Goal: Information Seeking & Learning: Find specific fact

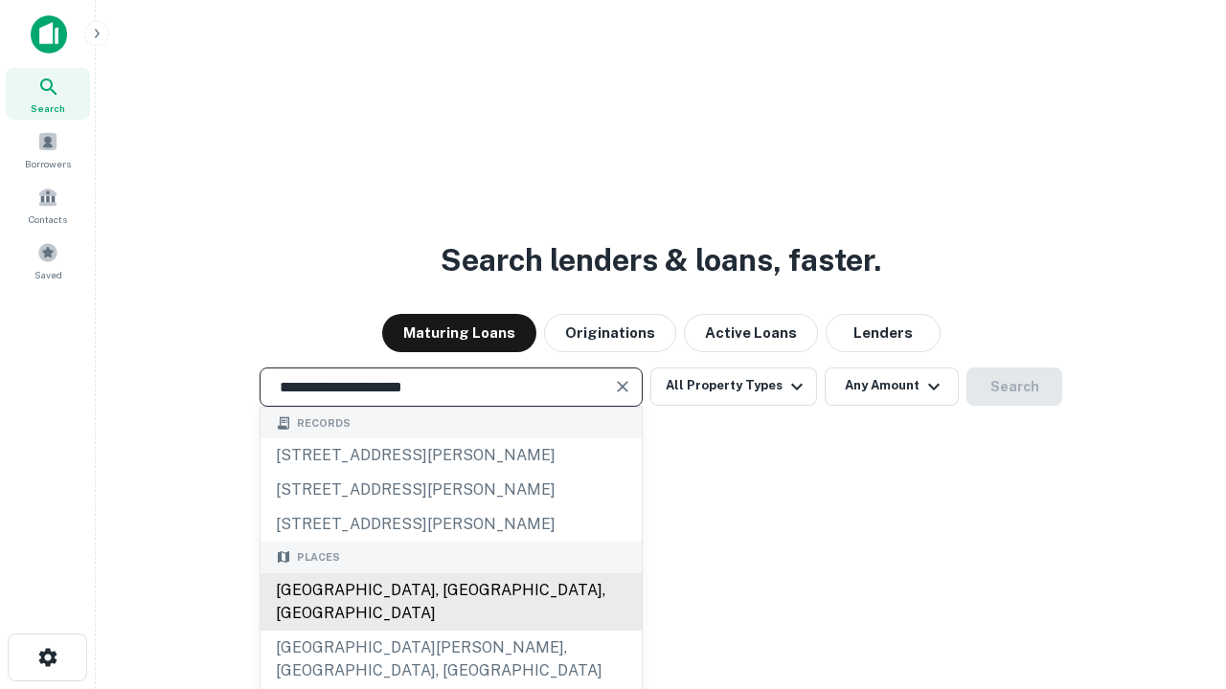
click at [450, 631] on div "[GEOGRAPHIC_DATA], [GEOGRAPHIC_DATA], [GEOGRAPHIC_DATA]" at bounding box center [450, 602] width 381 height 57
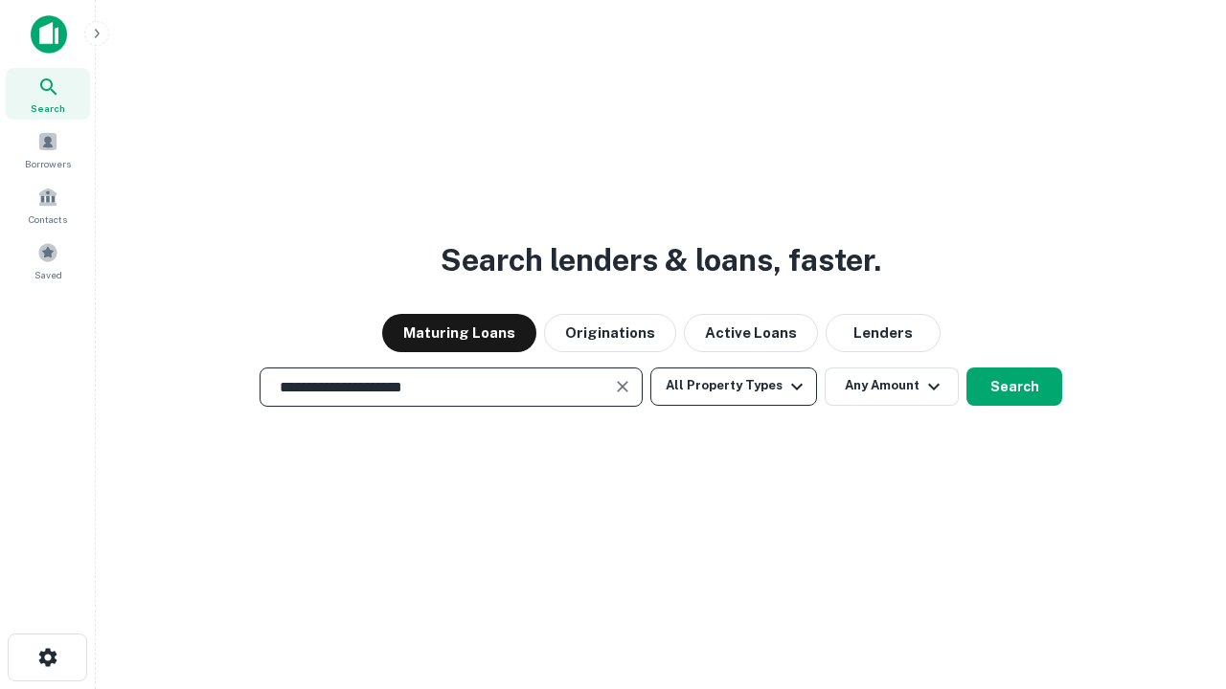
type input "**********"
click at [733, 386] on button "All Property Types" at bounding box center [733, 387] width 167 height 38
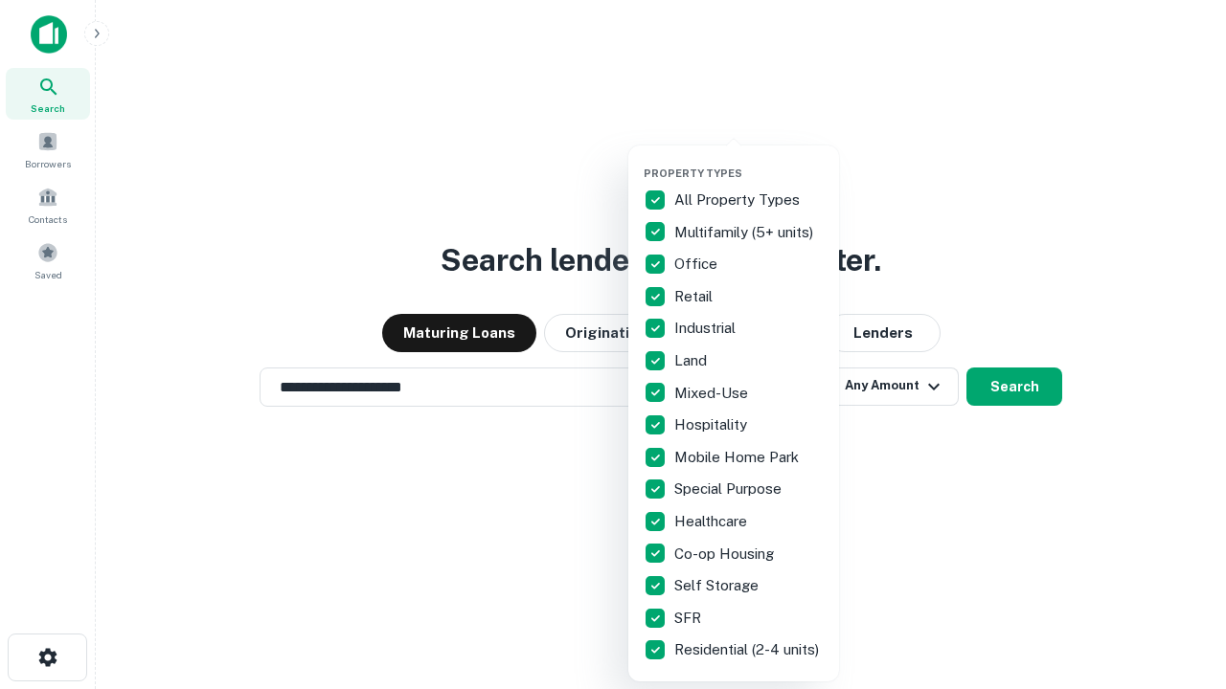
click at [749, 161] on button "button" at bounding box center [748, 161] width 211 height 1
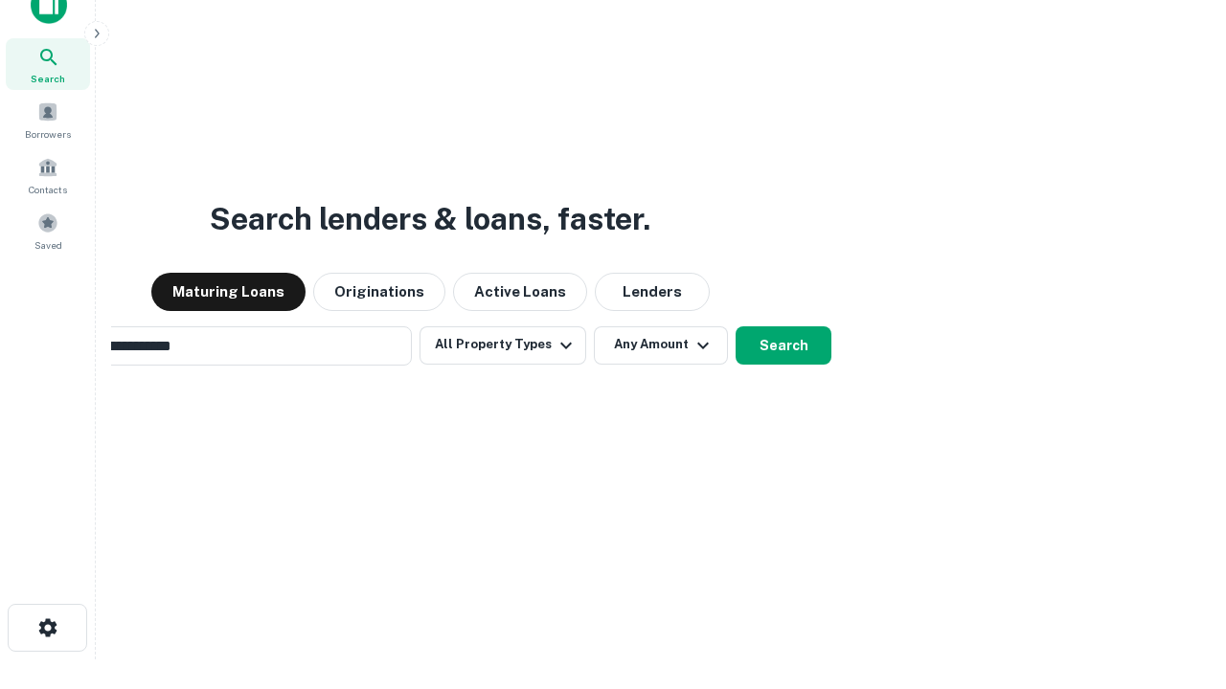
scroll to position [31, 0]
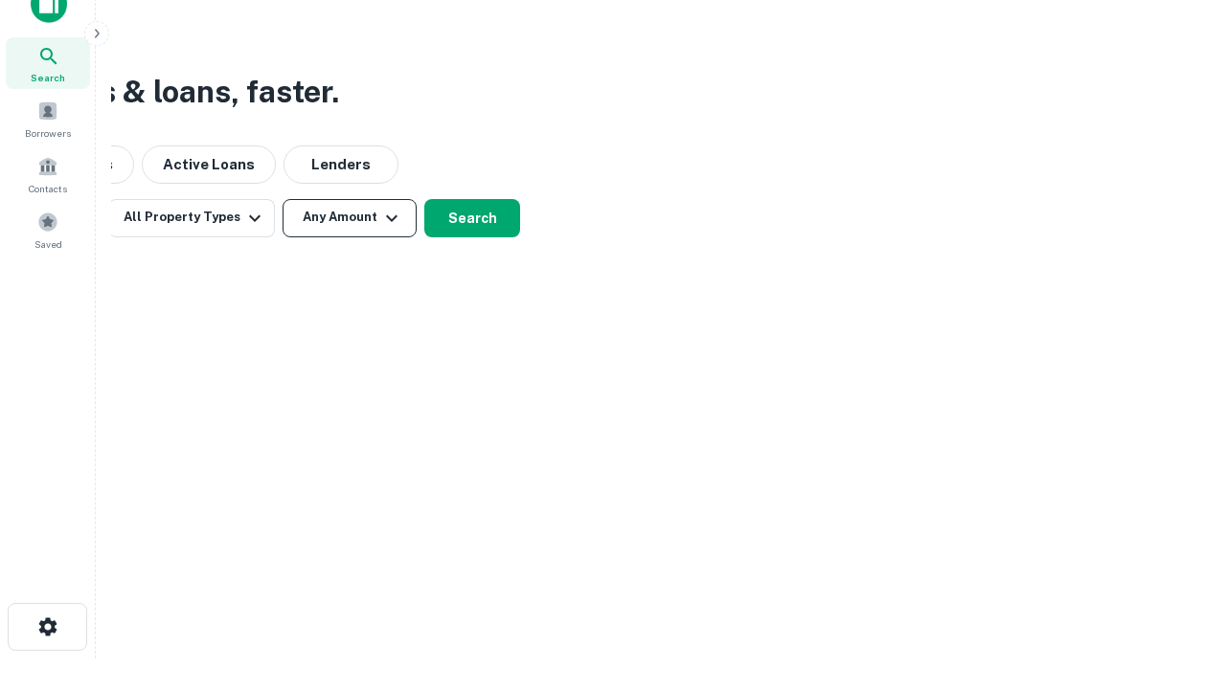
click at [350, 217] on button "Any Amount" at bounding box center [349, 218] width 134 height 38
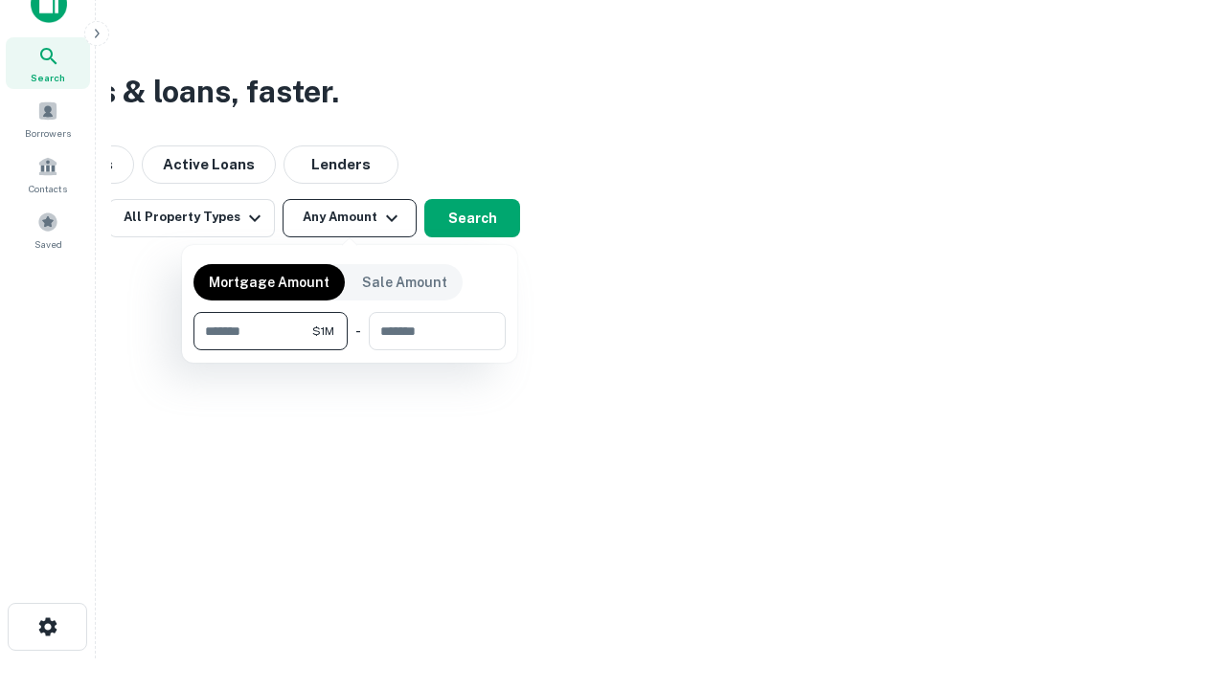
type input "*******"
click at [350, 350] on button "button" at bounding box center [349, 350] width 312 height 1
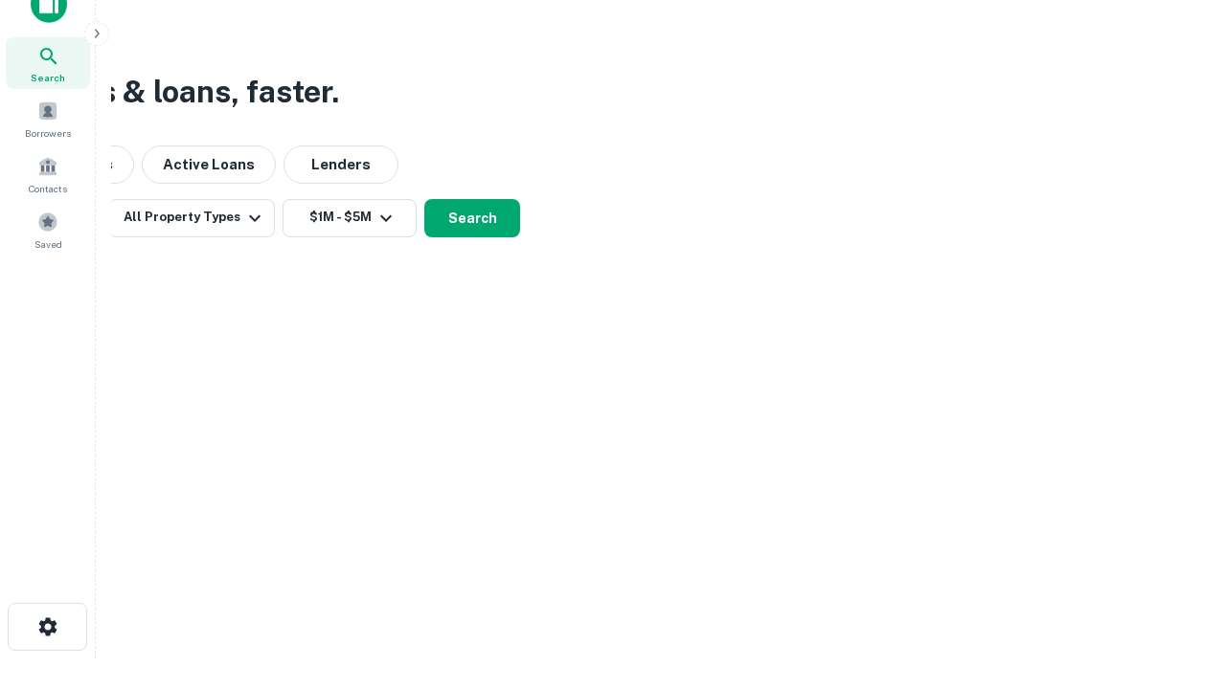
scroll to position [30, 0]
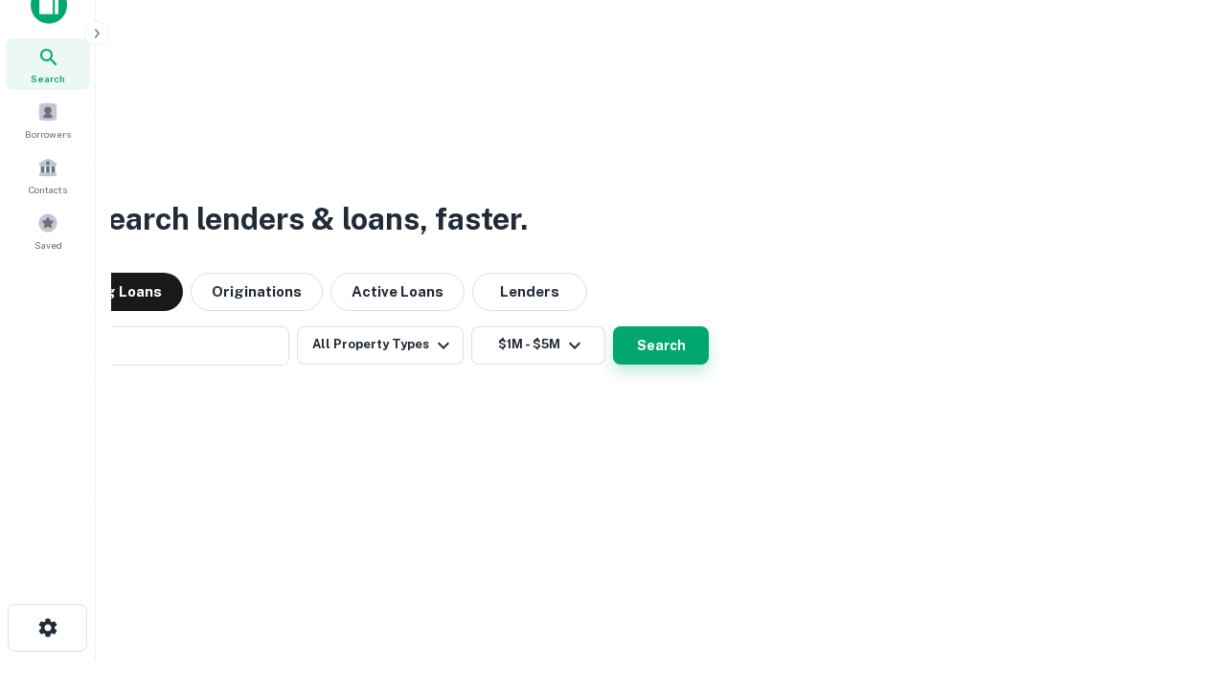
click at [613, 327] on button "Search" at bounding box center [661, 346] width 96 height 38
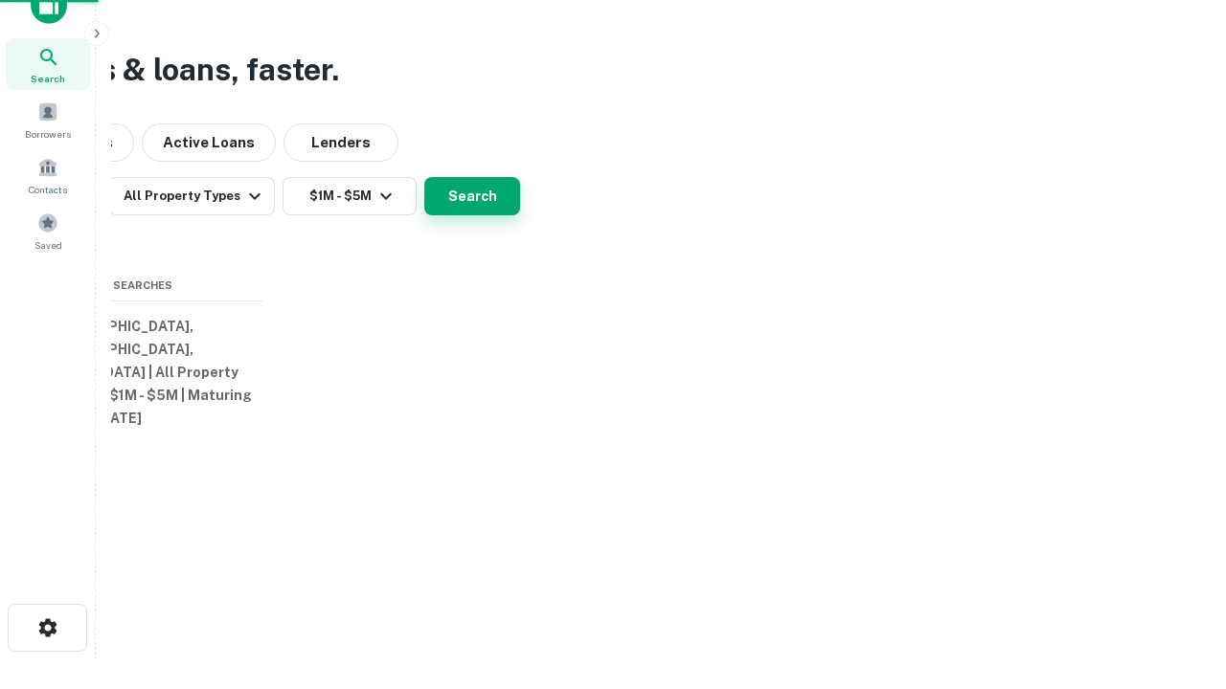
scroll to position [31, 0]
